Goal: Information Seeking & Learning: Learn about a topic

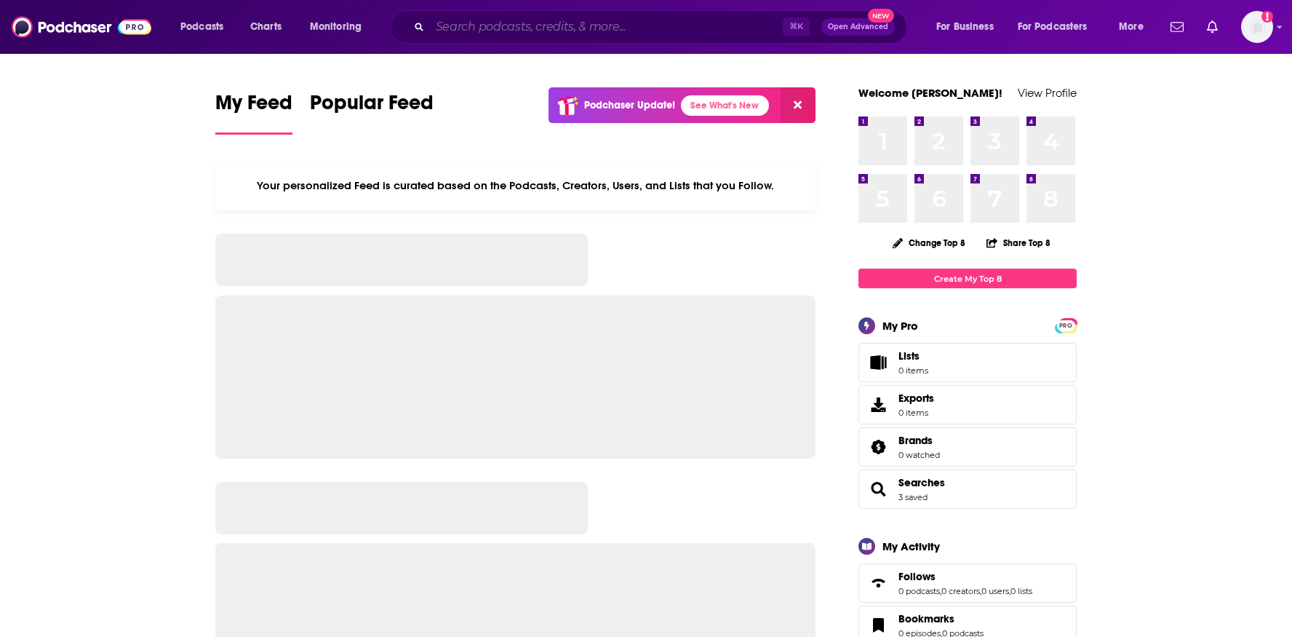
click at [548, 31] on input "Search podcasts, credits, & more..." at bounding box center [606, 26] width 353 height 23
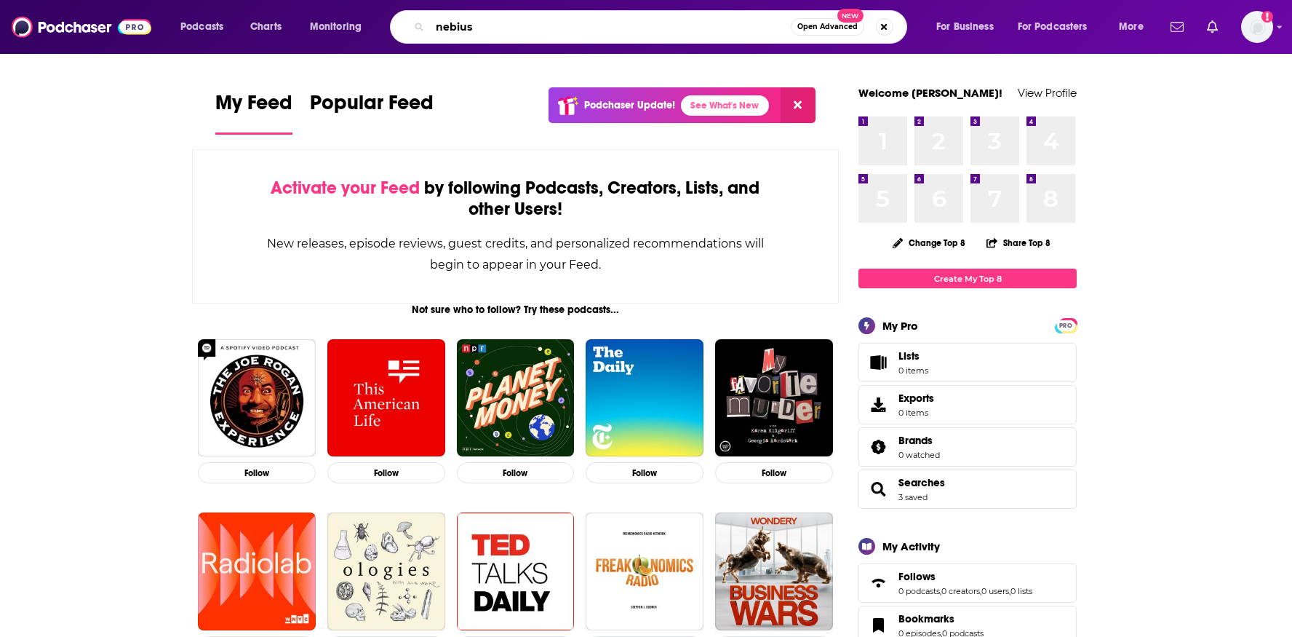
type input "nebius"
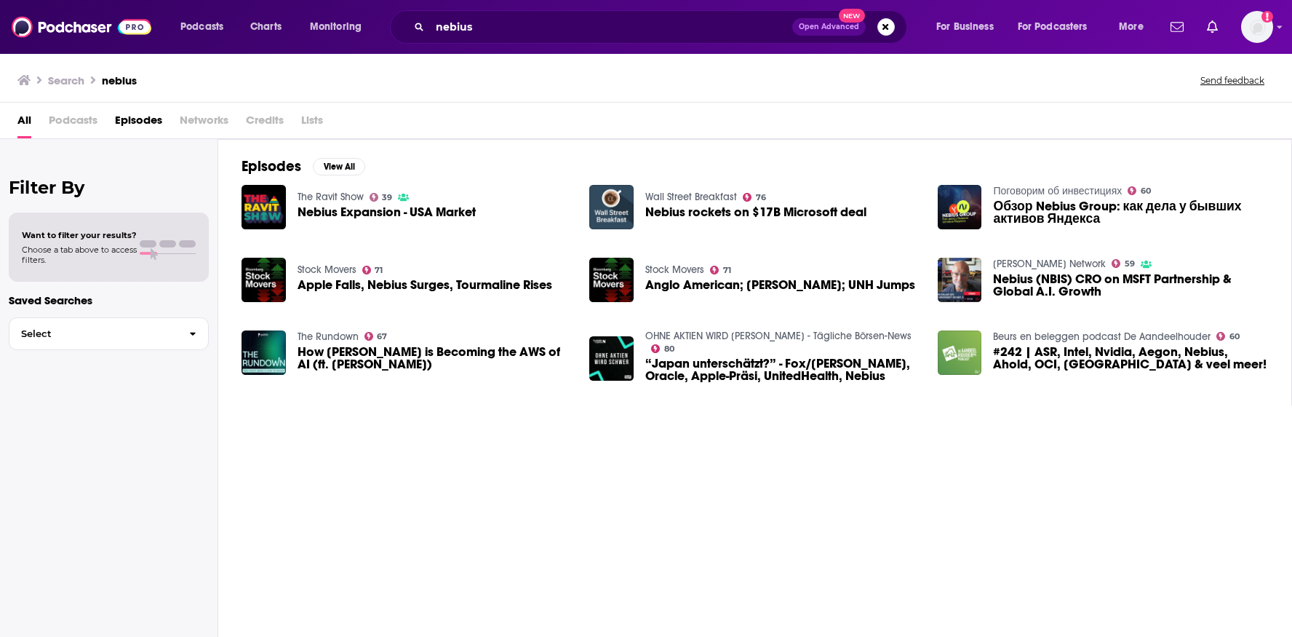
click at [380, 210] on span "Nebius Expansion - USA Market" at bounding box center [387, 212] width 178 height 12
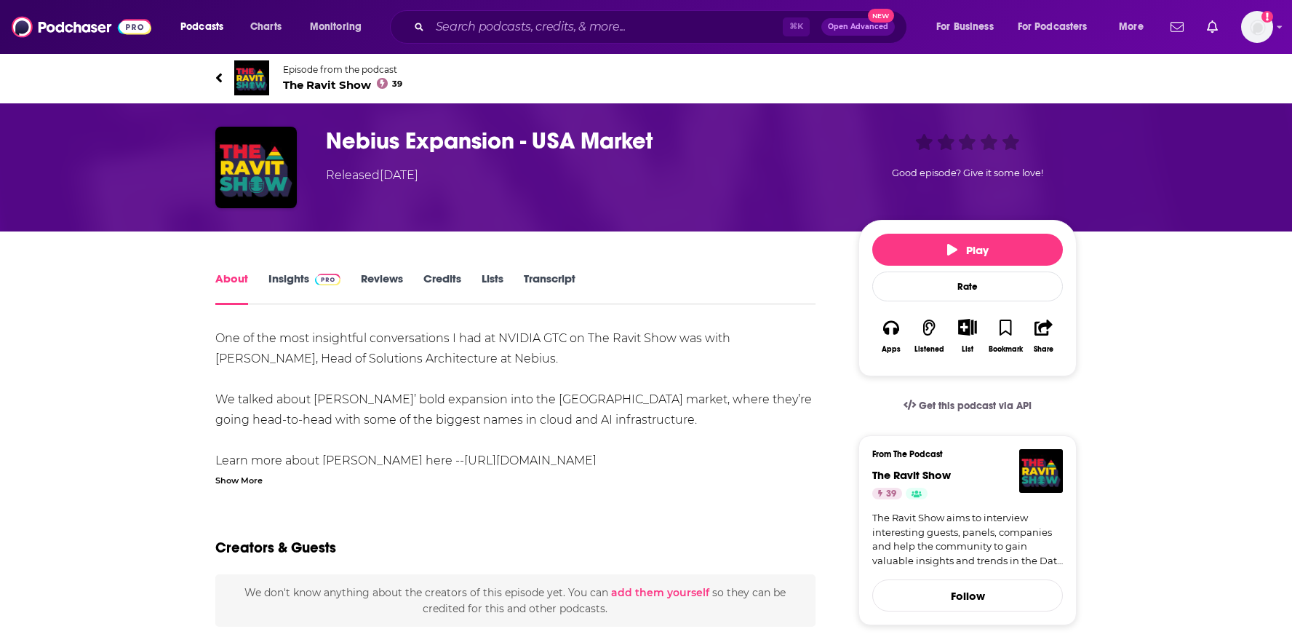
scroll to position [21, 0]
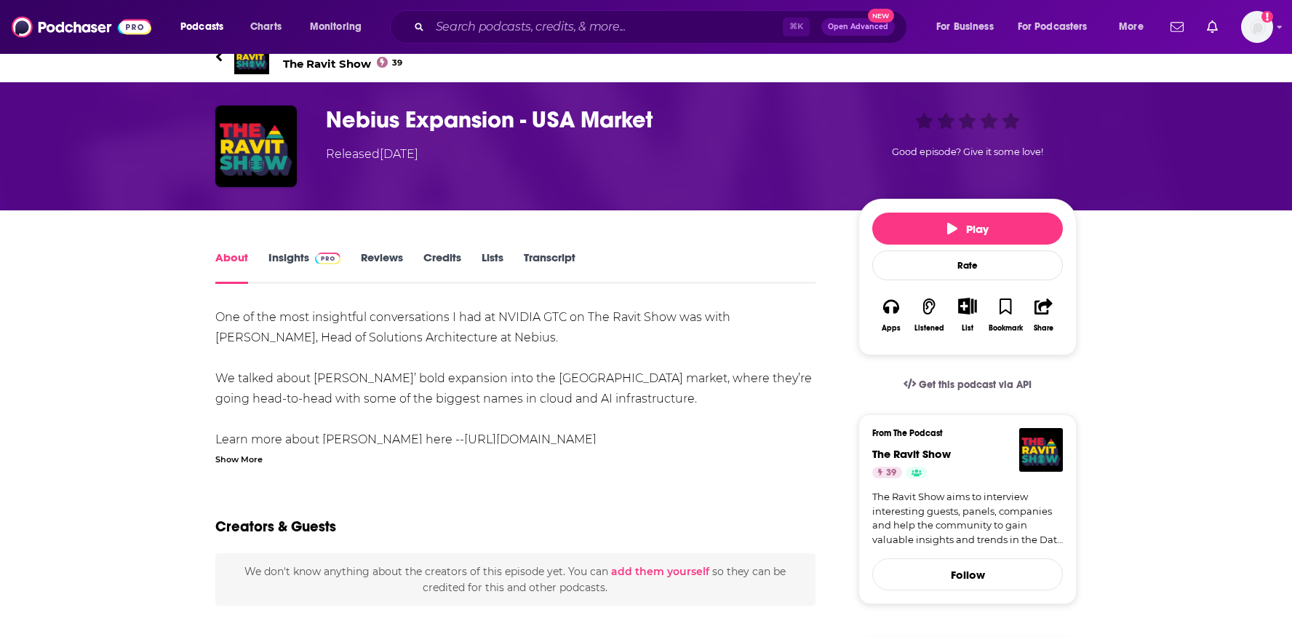
click at [436, 124] on h1 "Nebius Expansion - USA Market" at bounding box center [580, 120] width 509 height 28
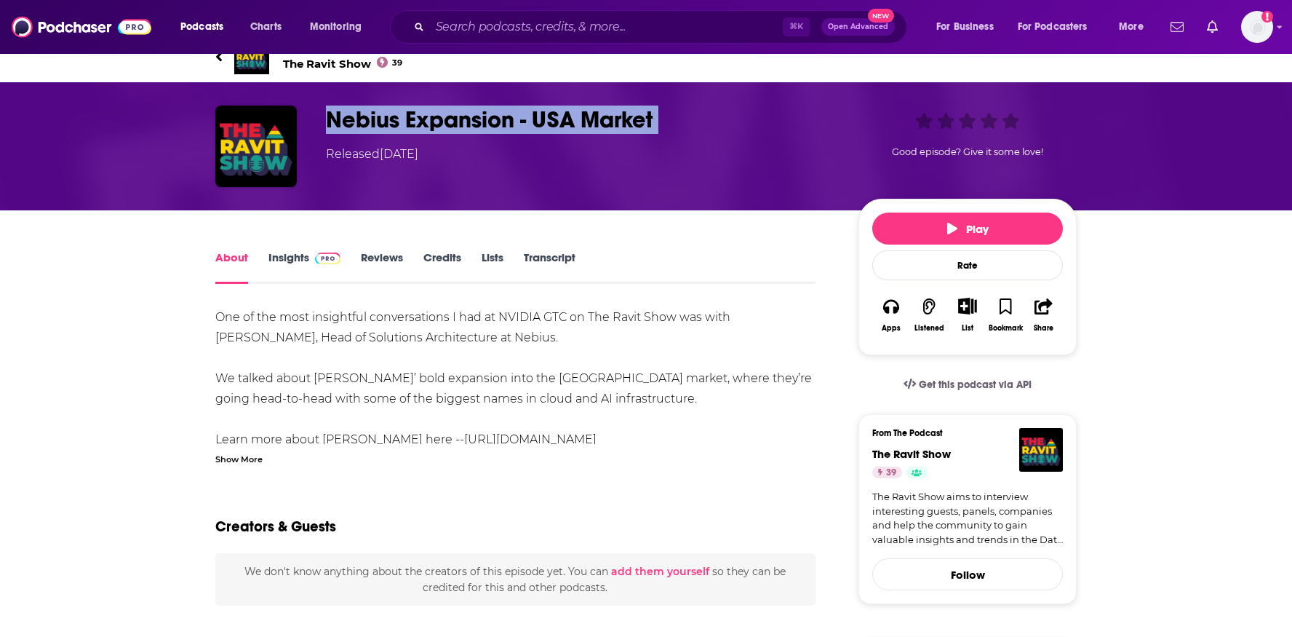
click at [436, 124] on h1 "Nebius Expansion - USA Market" at bounding box center [580, 120] width 509 height 28
copy h1 "Nebius Expansion - USA Market"
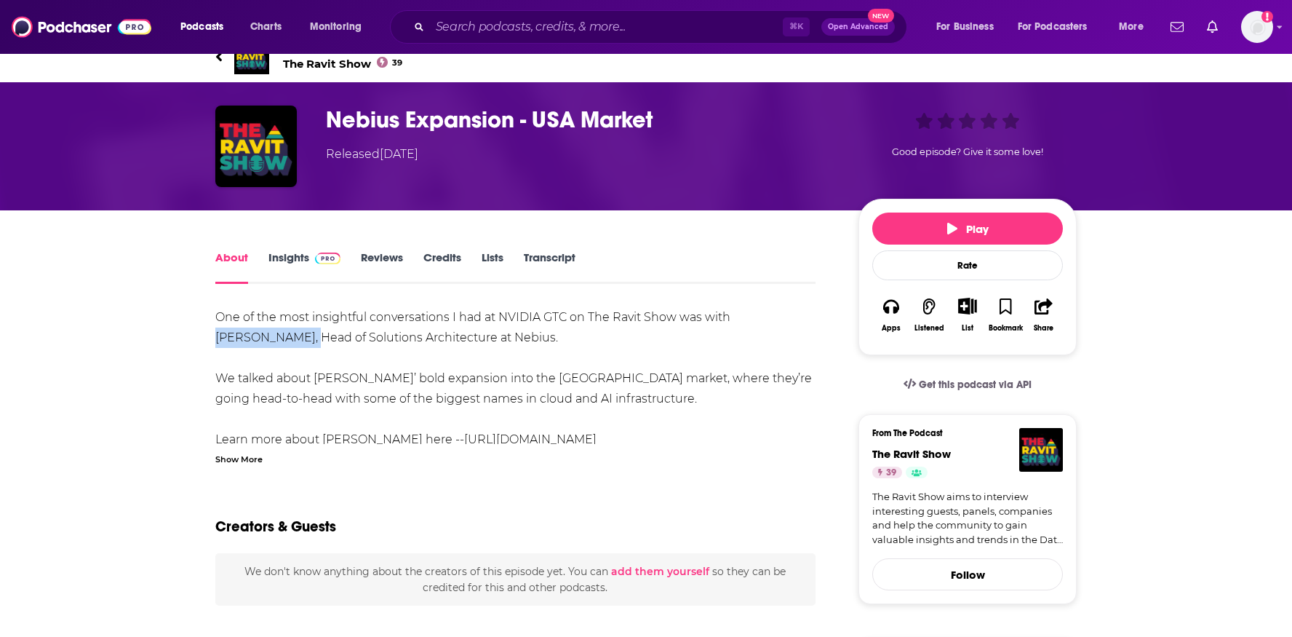
drag, startPoint x: 734, startPoint y: 319, endPoint x: 267, endPoint y: 346, distance: 468.0
click at [267, 346] on div "One of the most insightful conversations I had at NVIDIA GTC on The Ravit Show …" at bounding box center [515, 531] width 600 height 448
copy div "[PERSON_NAME]"
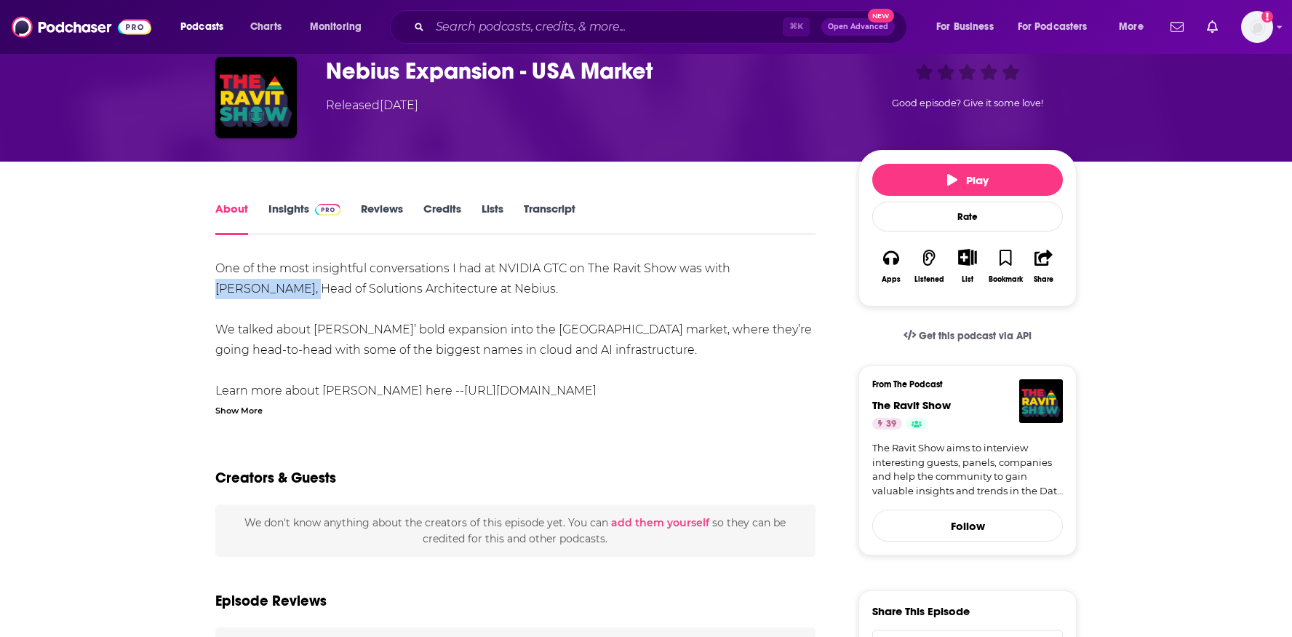
scroll to position [74, 0]
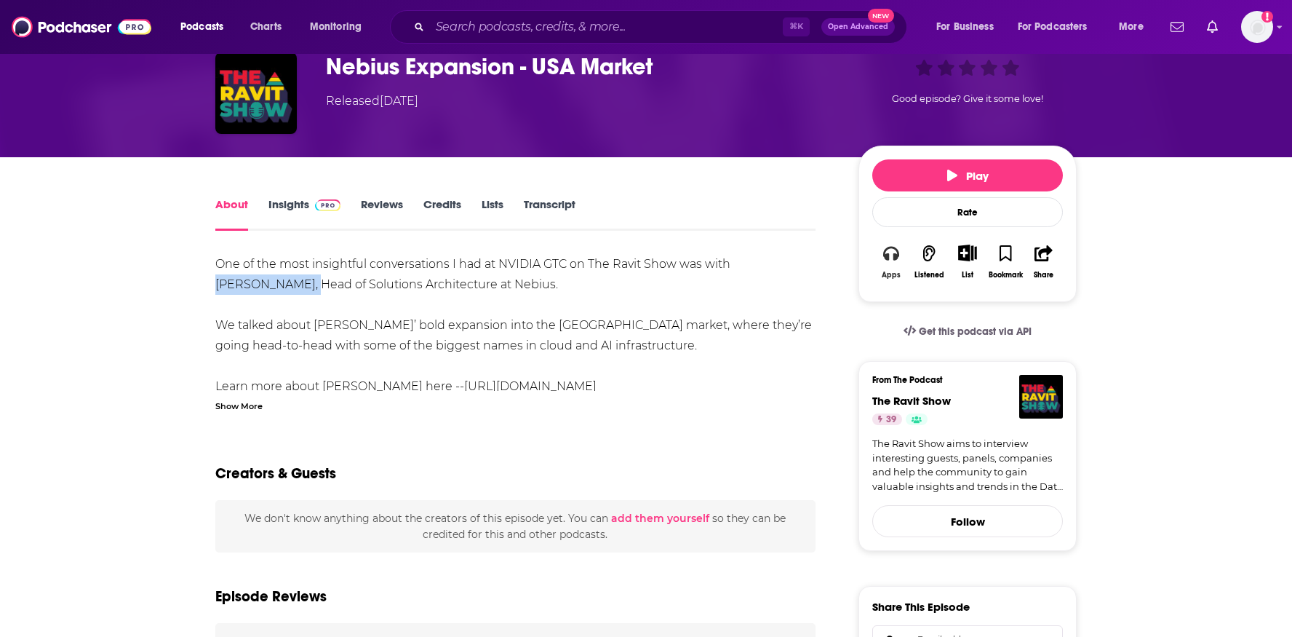
click at [886, 264] on button "Apps" at bounding box center [892, 261] width 38 height 53
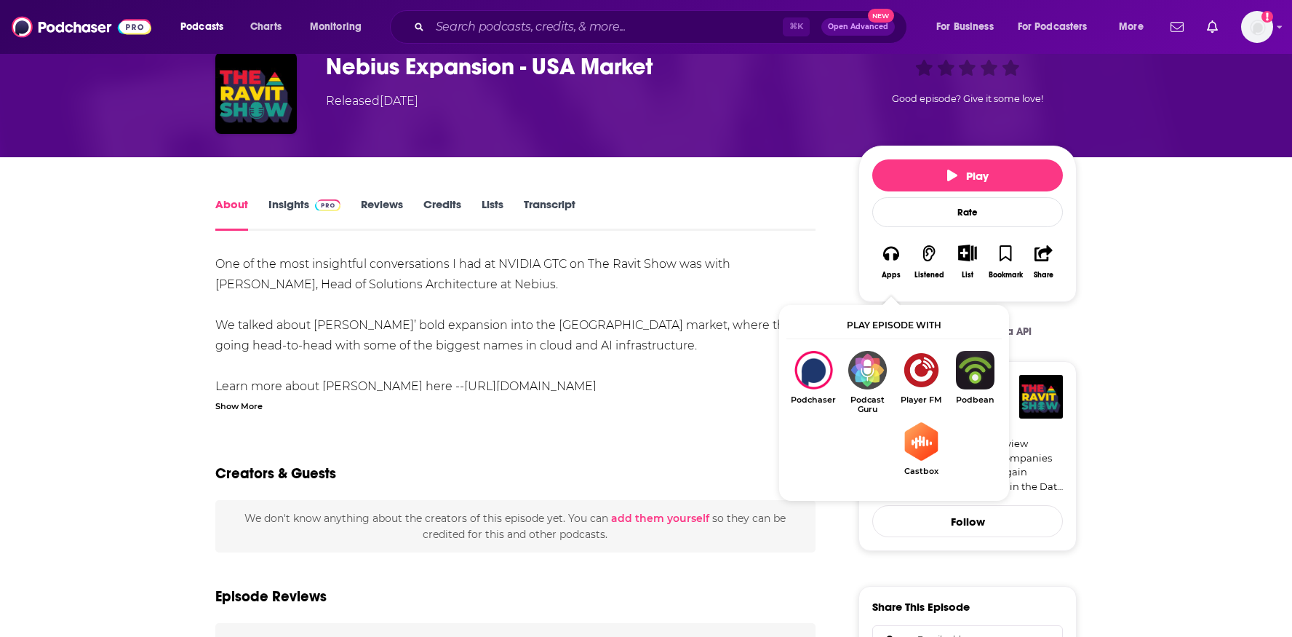
click at [678, 478] on div "Creators & Guests" at bounding box center [515, 464] width 600 height 71
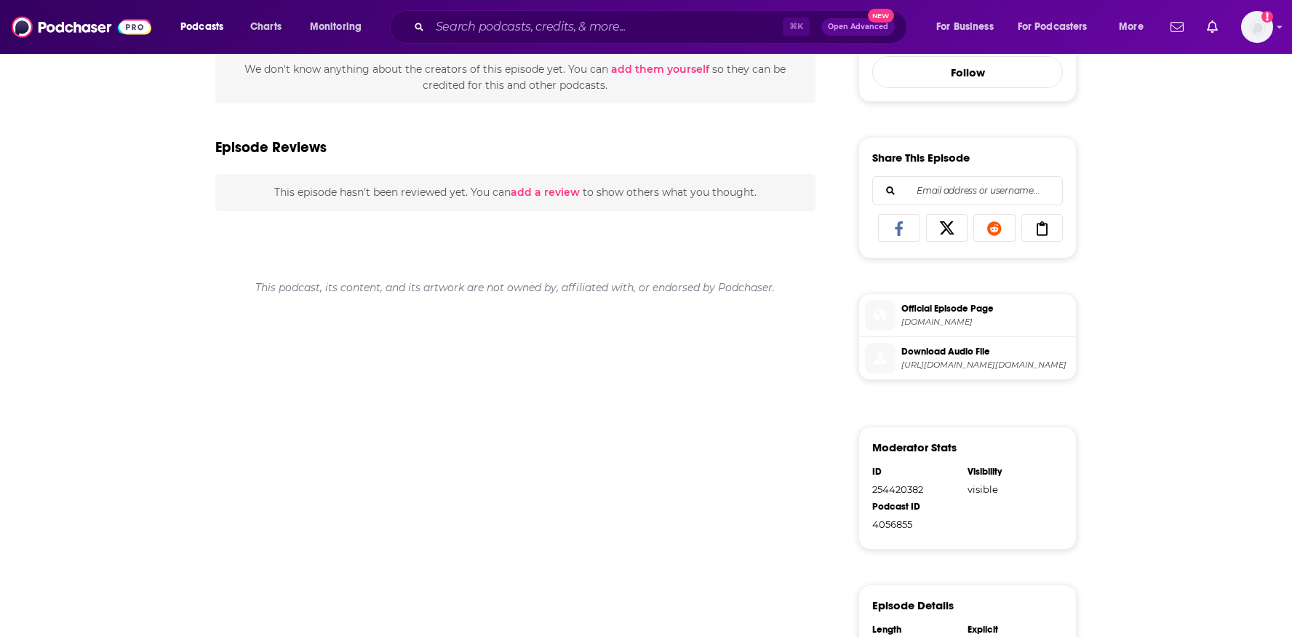
scroll to position [522, 0]
click at [934, 325] on span "[DOMAIN_NAME]" at bounding box center [986, 323] width 169 height 11
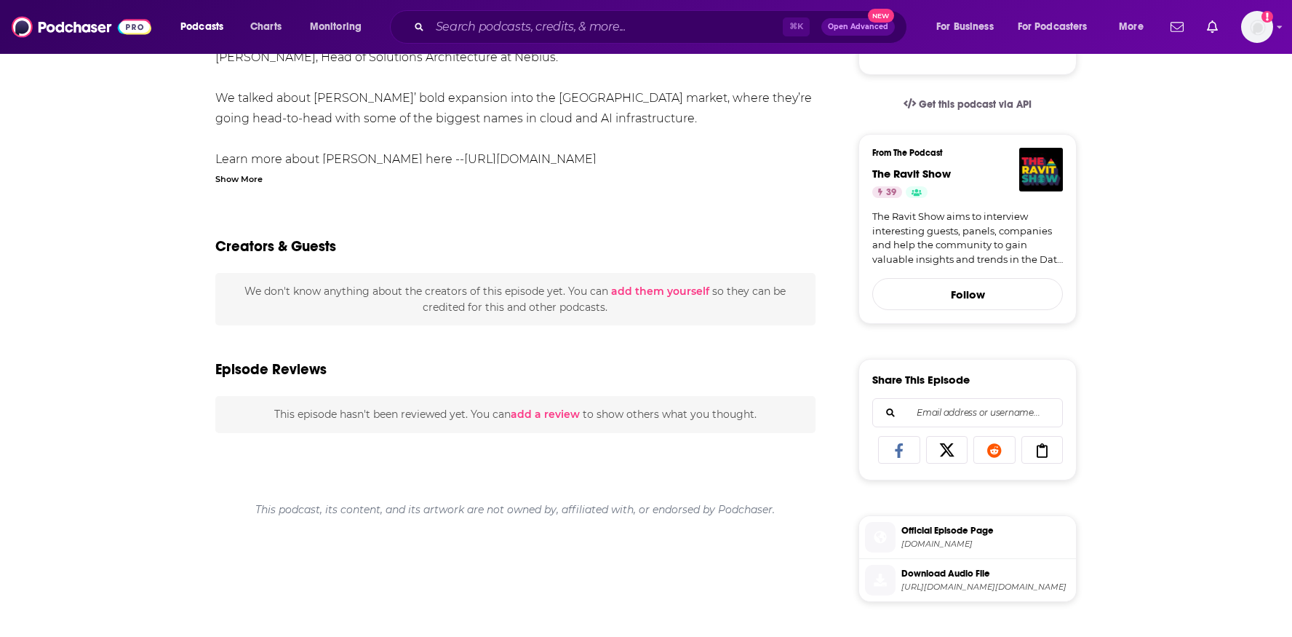
scroll to position [0, 0]
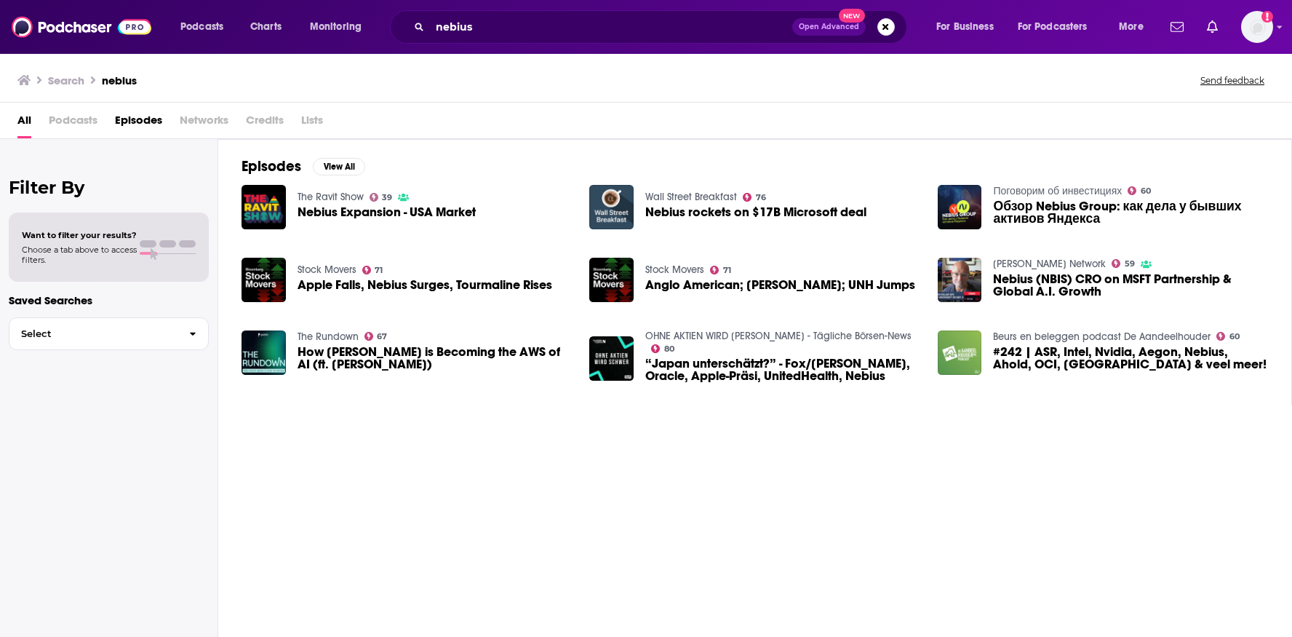
click at [710, 212] on span "Nebius rockets on $17B Microsoft deal" at bounding box center [756, 212] width 221 height 12
